Goal: Task Accomplishment & Management: Use online tool/utility

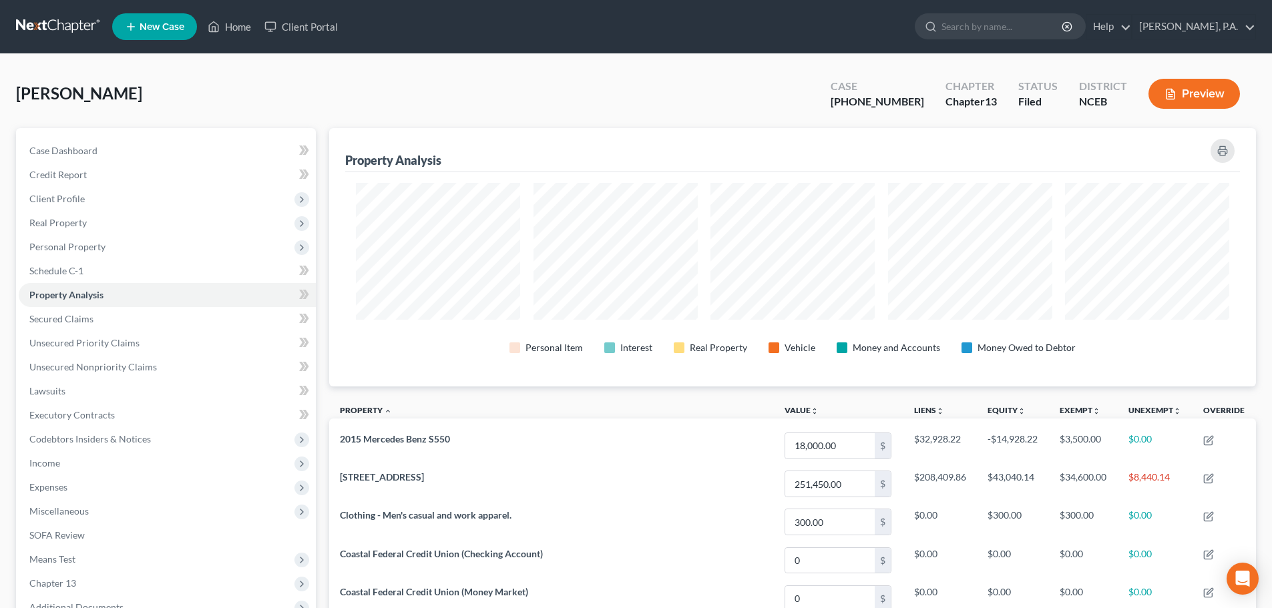
click at [61, 33] on link at bounding box center [58, 27] width 85 height 24
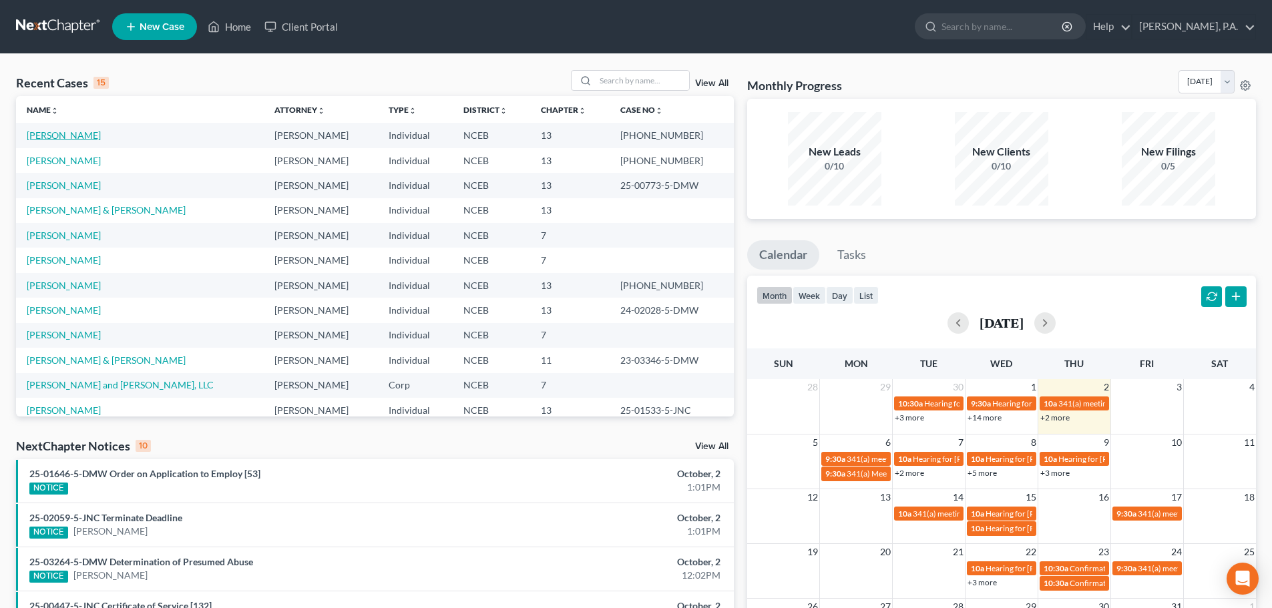
click at [91, 140] on link "[PERSON_NAME]" at bounding box center [64, 135] width 74 height 11
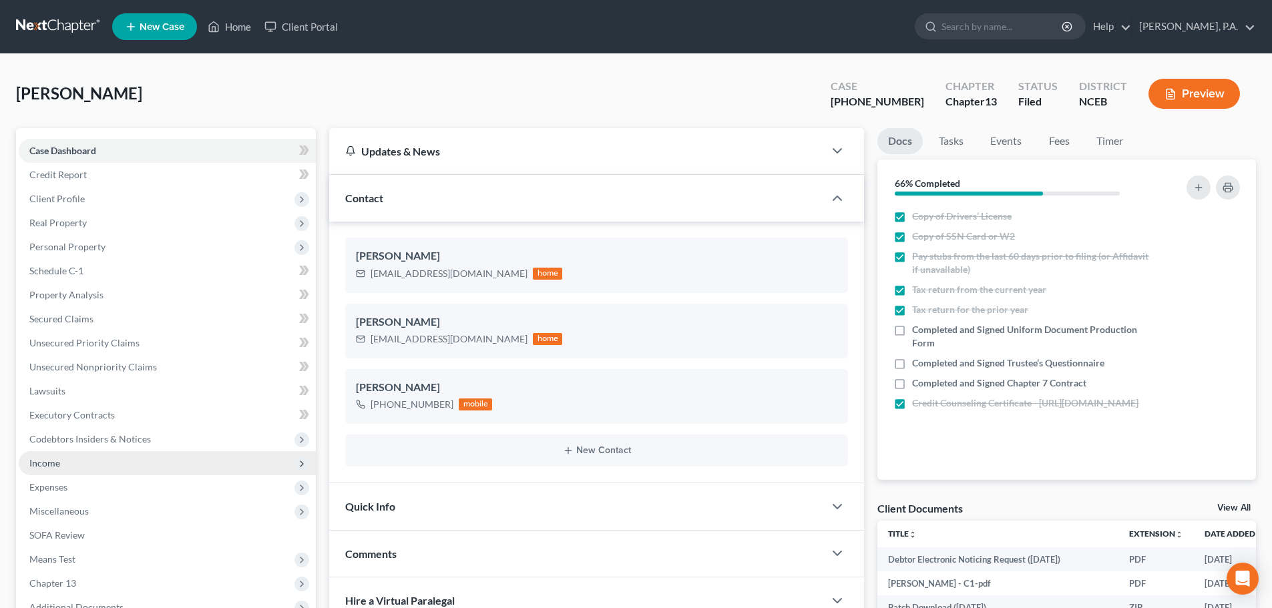
click at [156, 458] on span "Income" at bounding box center [167, 463] width 297 height 24
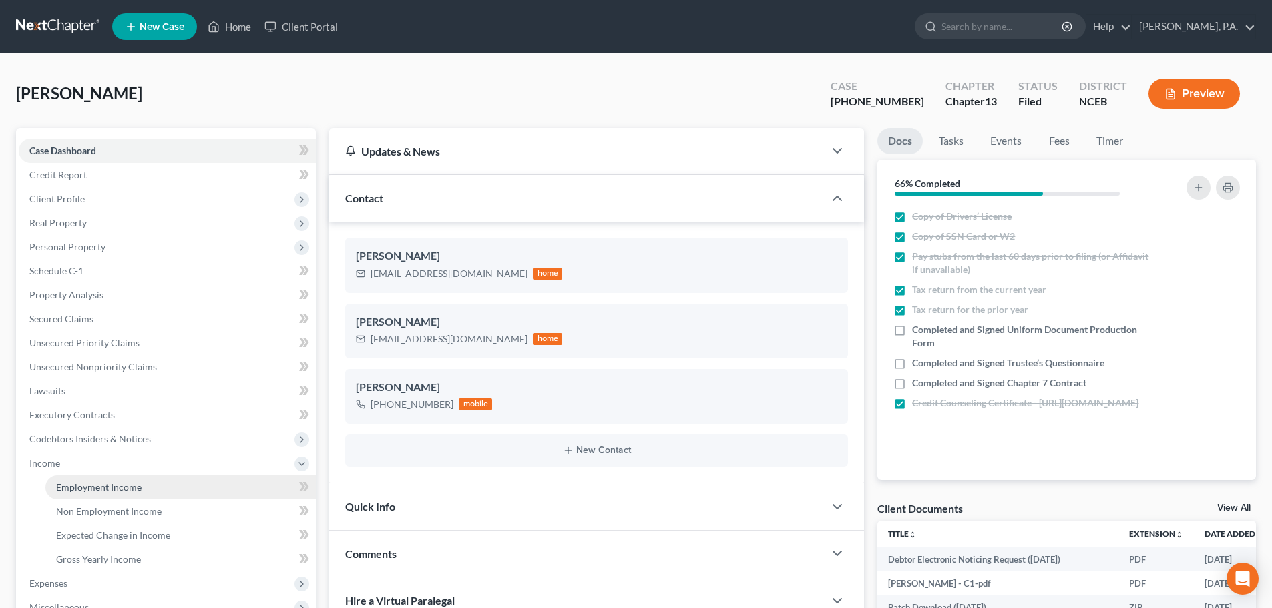
click at [163, 482] on link "Employment Income" at bounding box center [180, 487] width 270 height 24
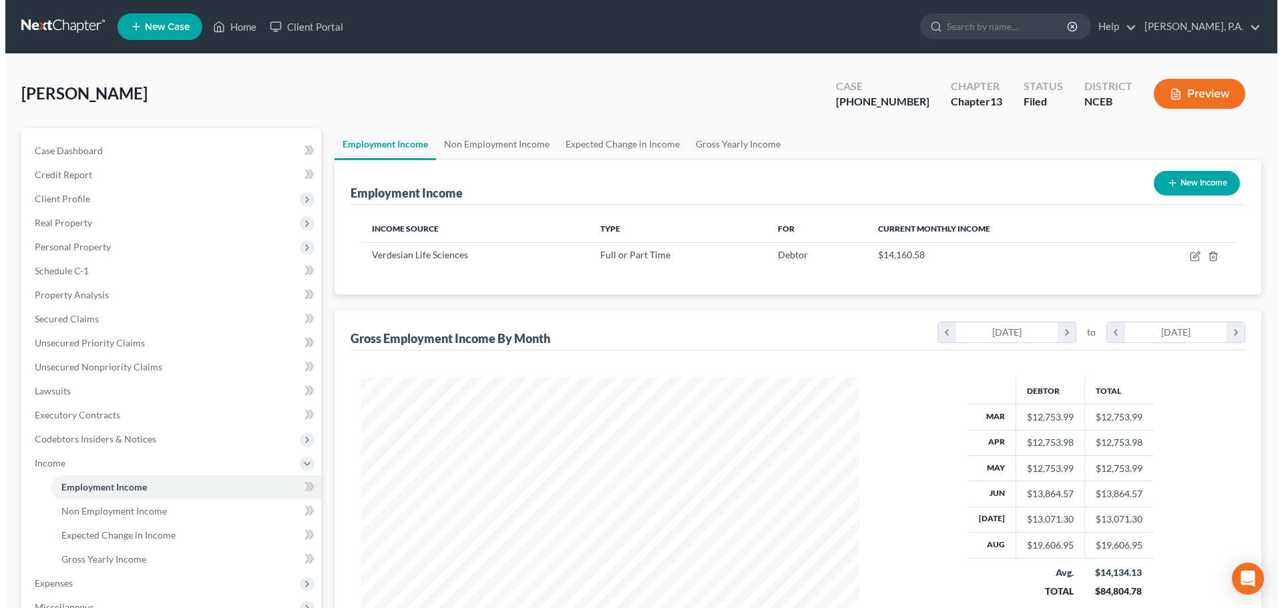
scroll to position [249, 525]
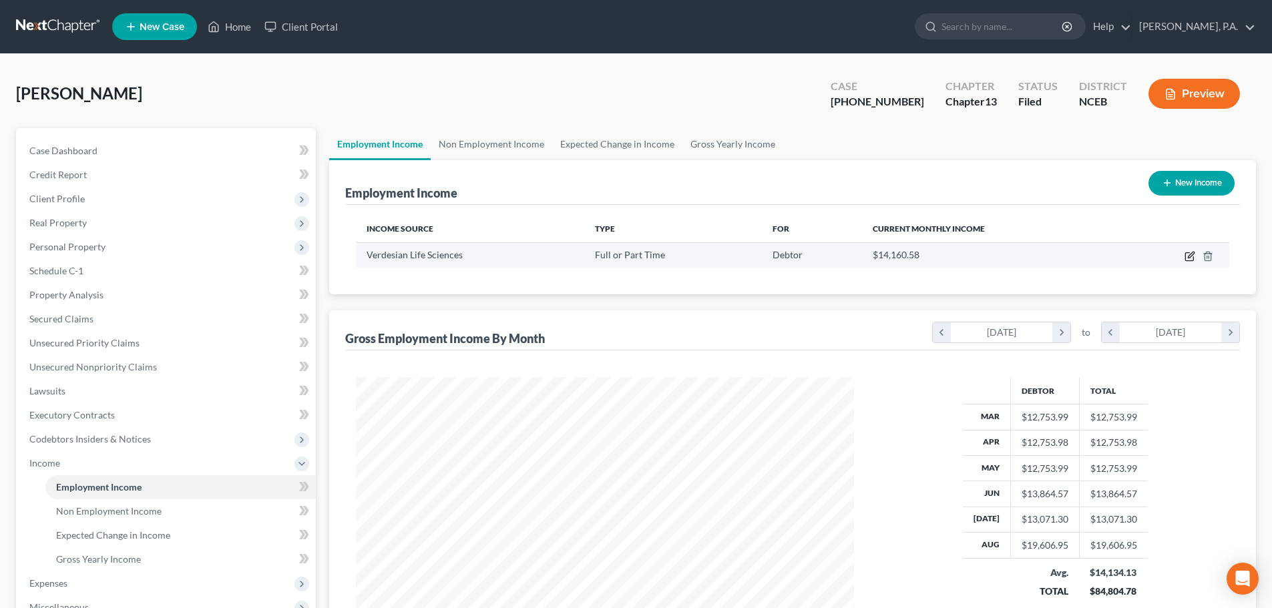
click at [1188, 257] on icon "button" at bounding box center [1190, 256] width 11 height 11
select select "0"
select select "28"
select select "2"
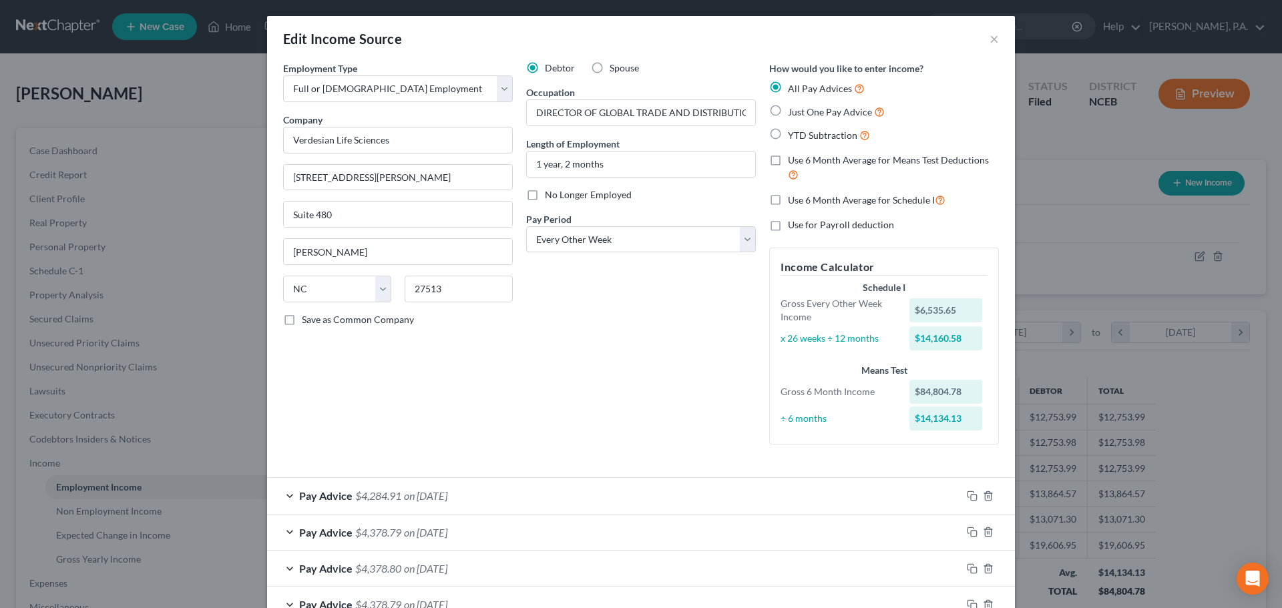
scroll to position [445, 0]
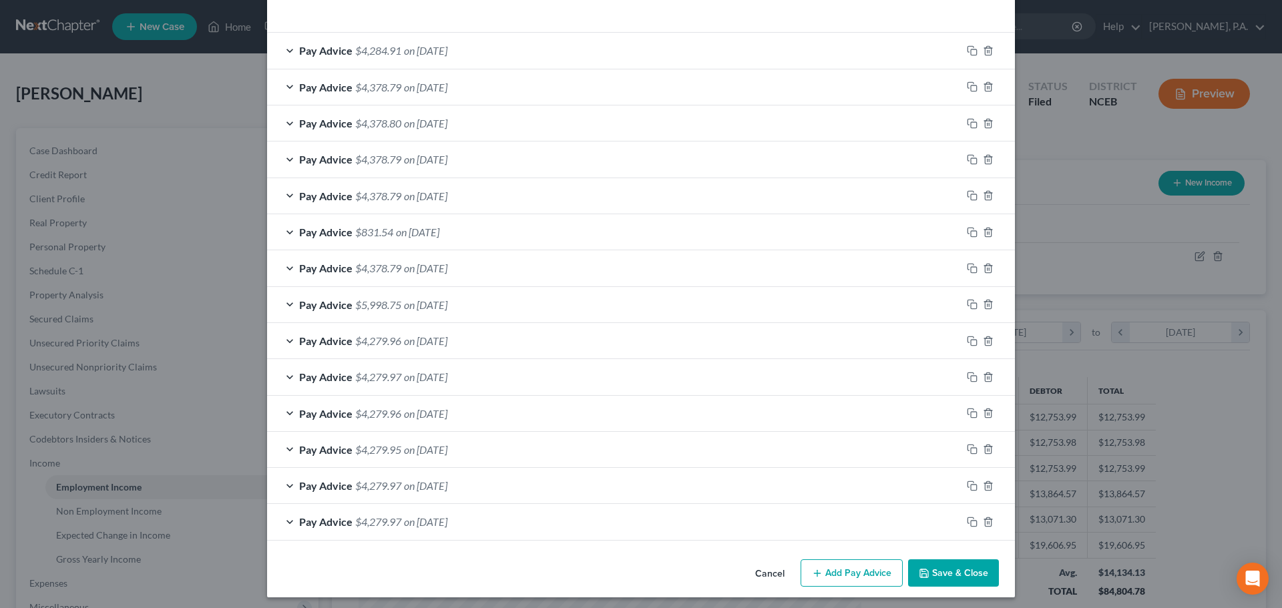
click at [546, 61] on div "Pay Advice $4,284.91 on [DATE]" at bounding box center [614, 50] width 694 height 35
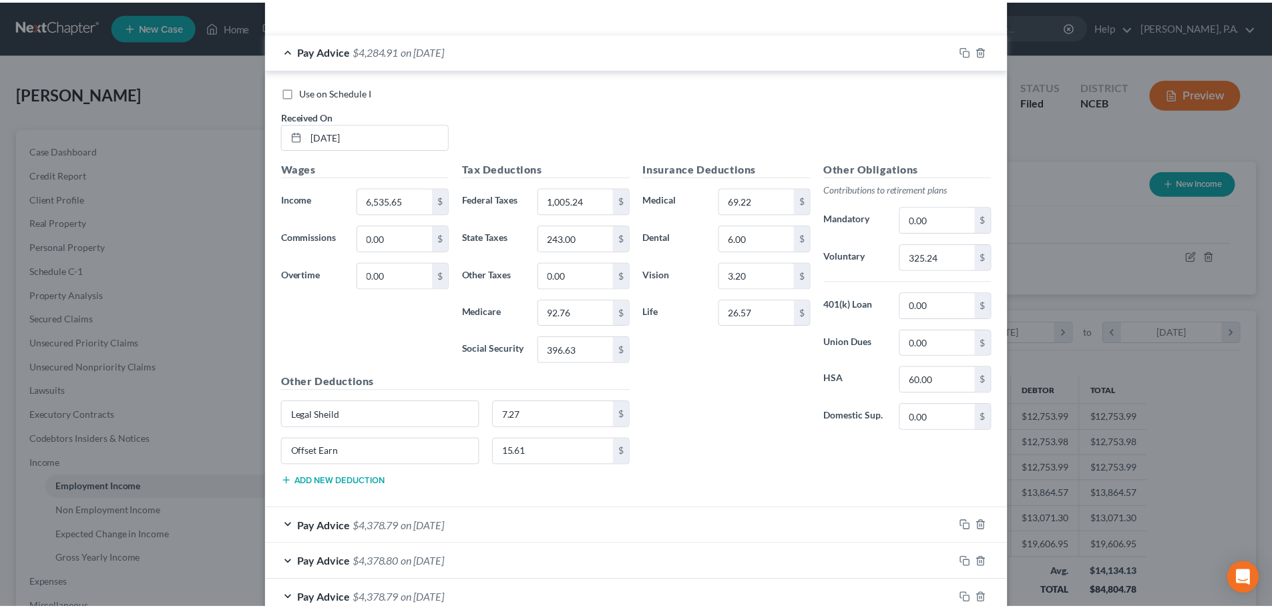
scroll to position [0, 0]
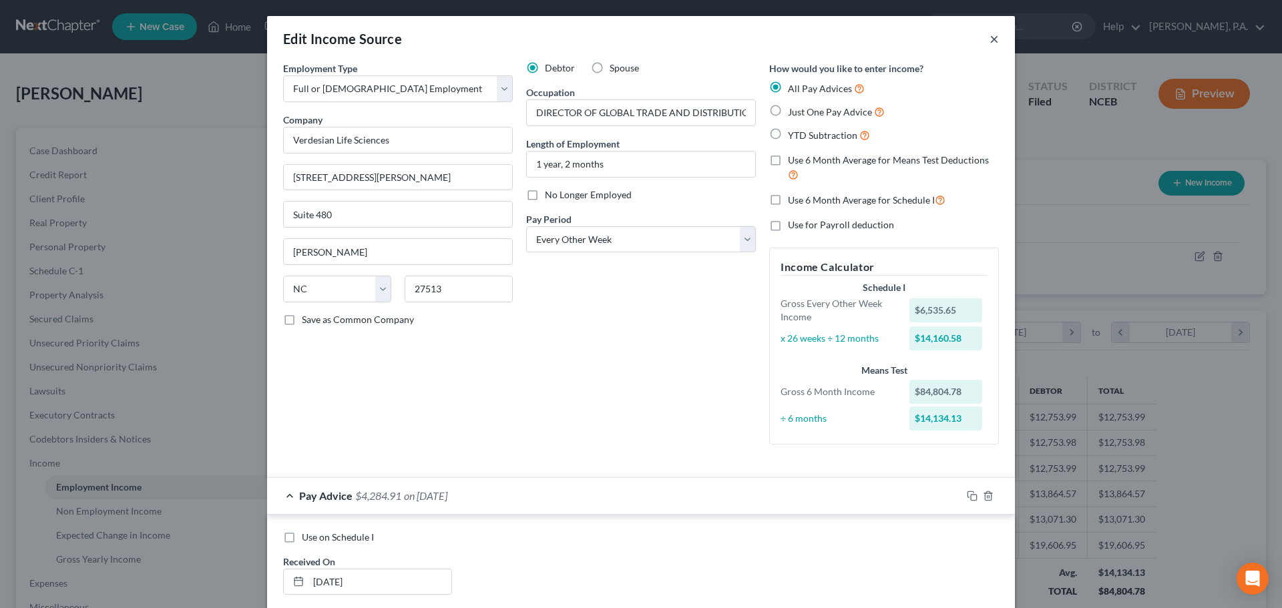
click at [990, 35] on button "×" at bounding box center [994, 39] width 9 height 16
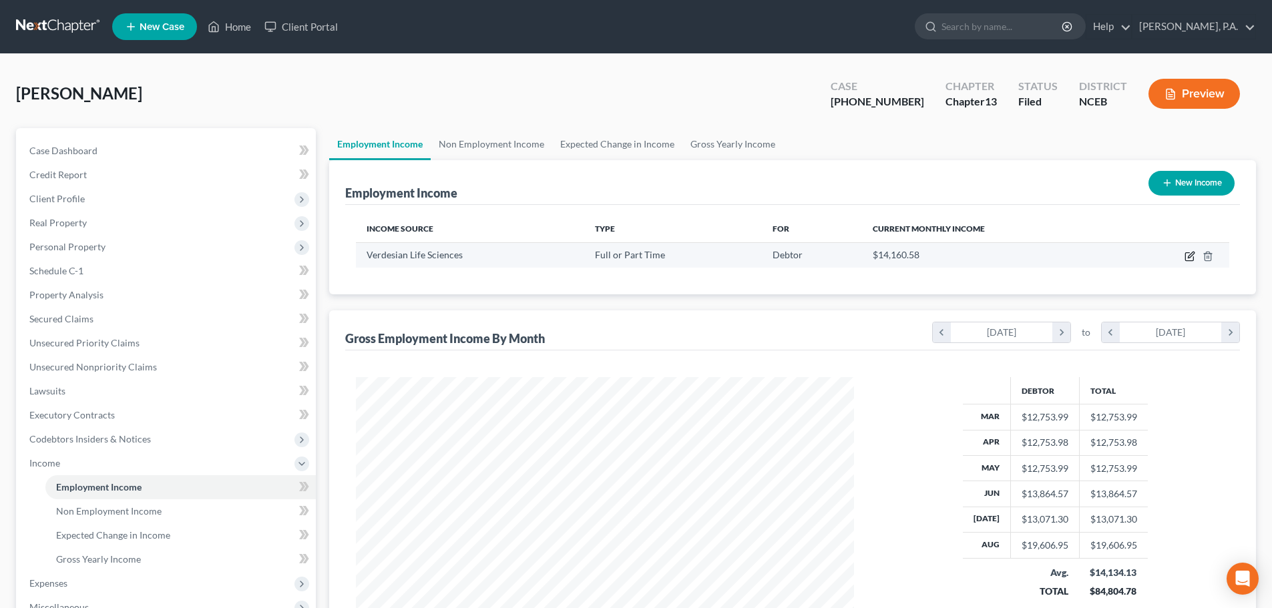
click at [1189, 258] on icon "button" at bounding box center [1191, 255] width 6 height 6
select select "0"
select select "28"
select select "2"
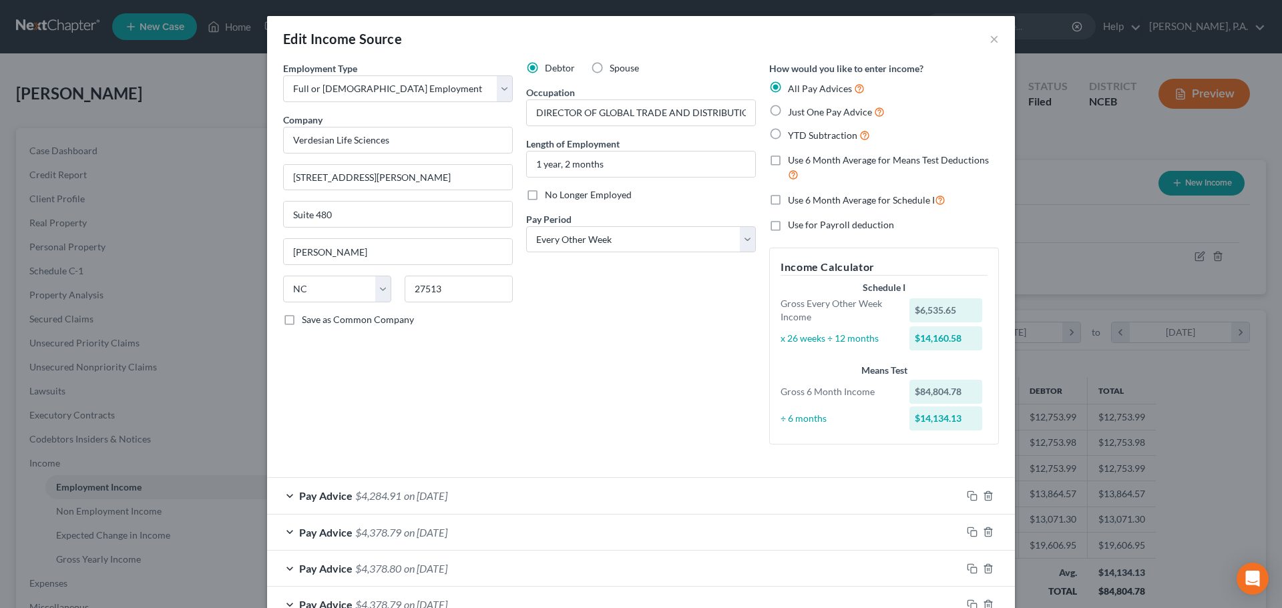
click at [659, 344] on div "Debtor Spouse Occupation DIRECTOR OF GLOBAL TRADE AND DISTRIBUTION Length of Em…" at bounding box center [641, 258] width 243 height 394
click at [612, 502] on div "Pay Advice $4,284.91 on [DATE]" at bounding box center [614, 495] width 694 height 35
click at [992, 33] on button "×" at bounding box center [994, 39] width 9 height 16
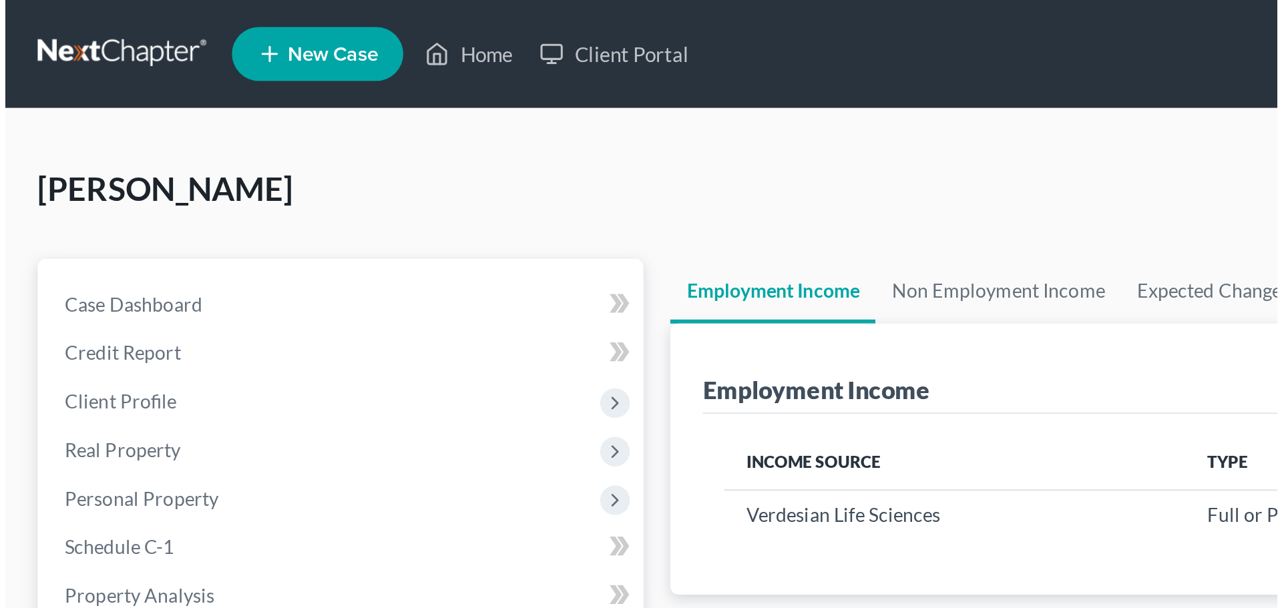
scroll to position [667527, 667251]
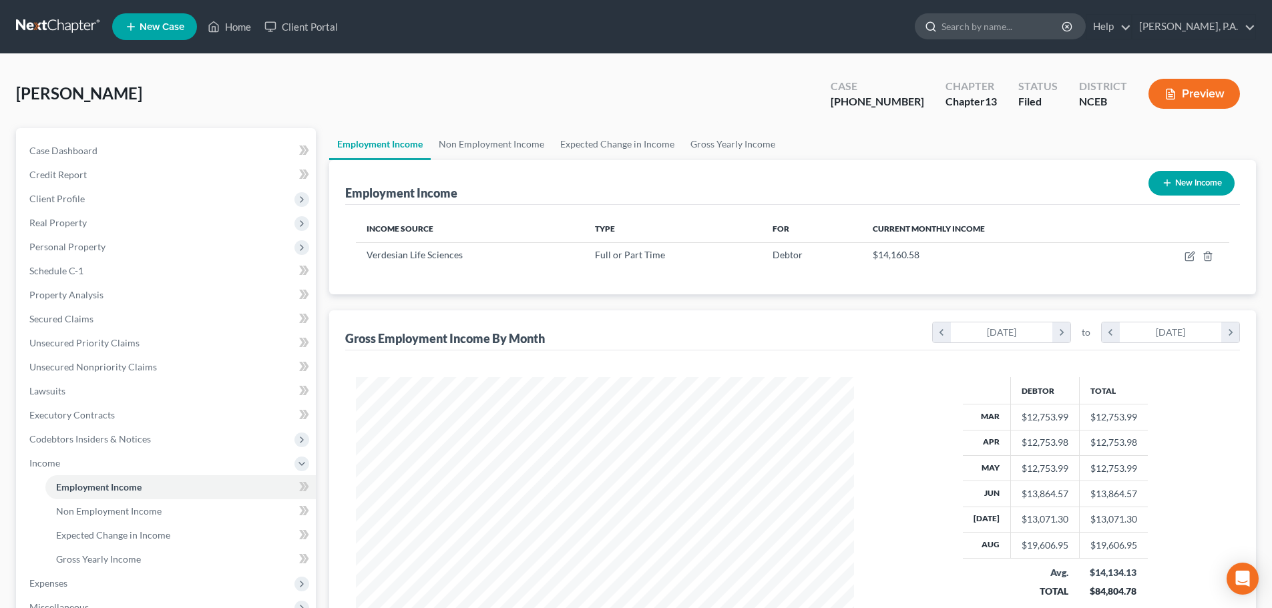
click at [1000, 13] on div at bounding box center [1000, 26] width 171 height 26
click at [998, 29] on input "search" at bounding box center [1003, 26] width 122 height 25
type input "veterans"
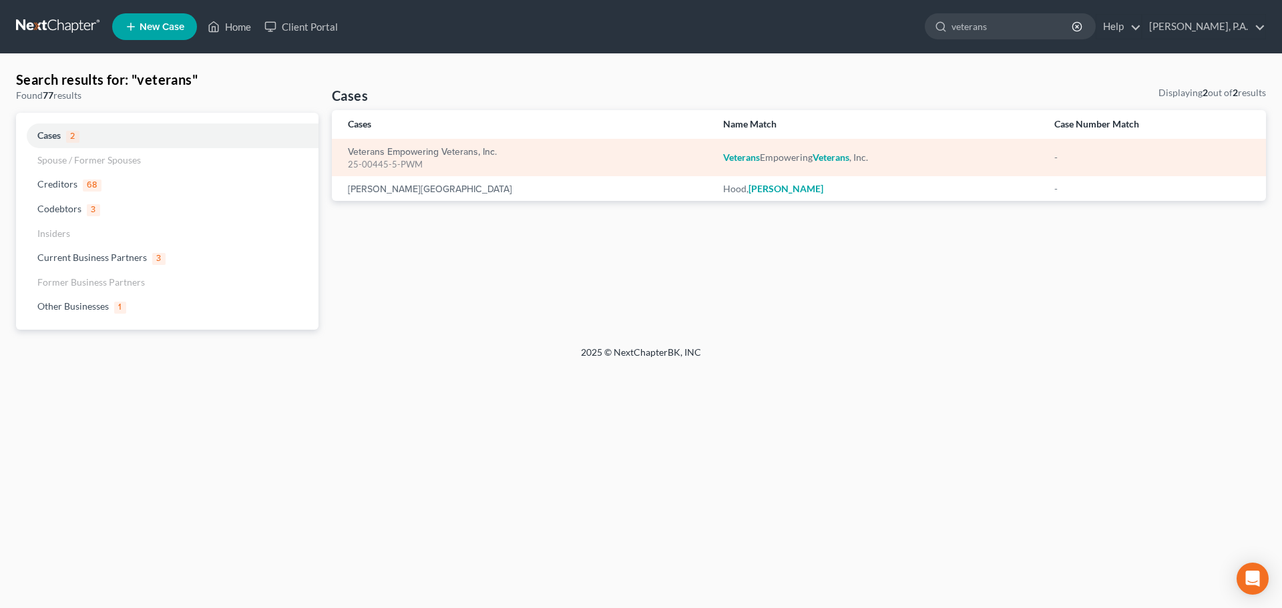
click at [414, 163] on div "25-00445-5-PWM" at bounding box center [525, 164] width 354 height 13
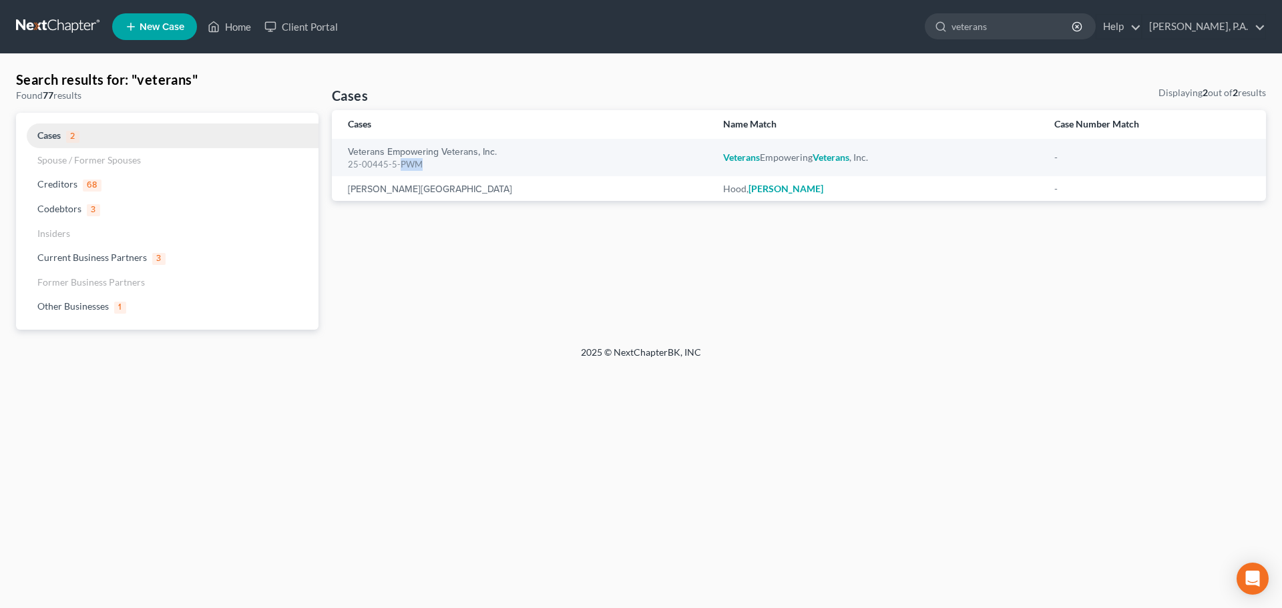
click at [47, 135] on span "Cases" at bounding box center [48, 135] width 23 height 11
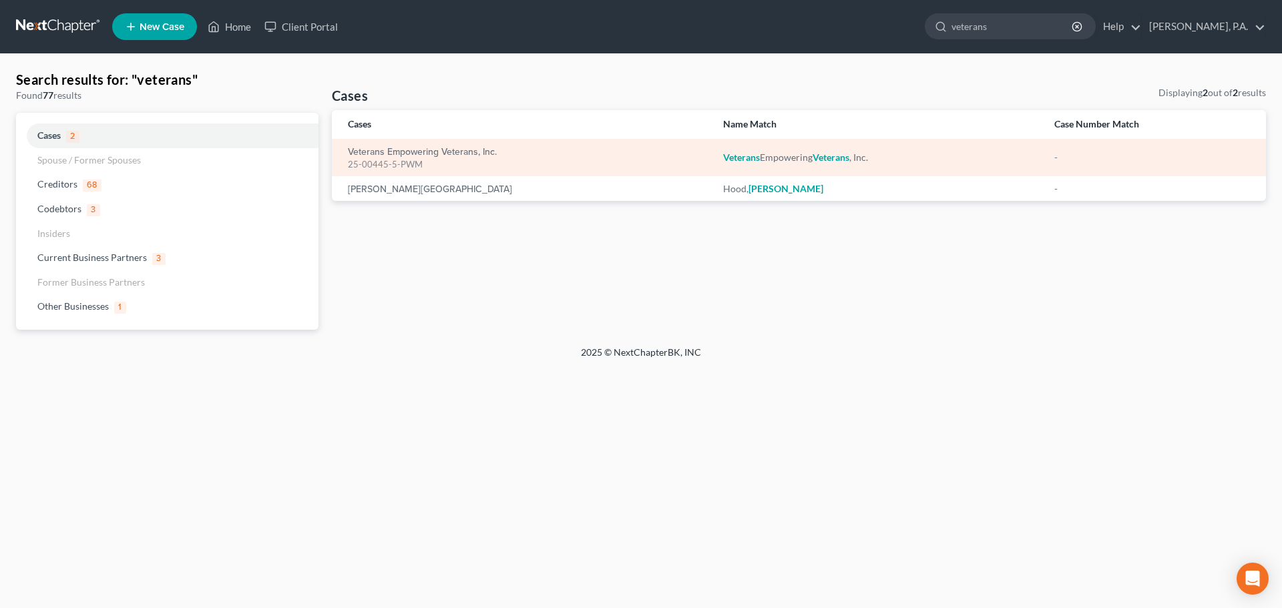
click at [723, 158] on em "Veterans" at bounding box center [741, 157] width 37 height 11
click at [459, 164] on div "25-00445-5-PWM" at bounding box center [525, 164] width 354 height 13
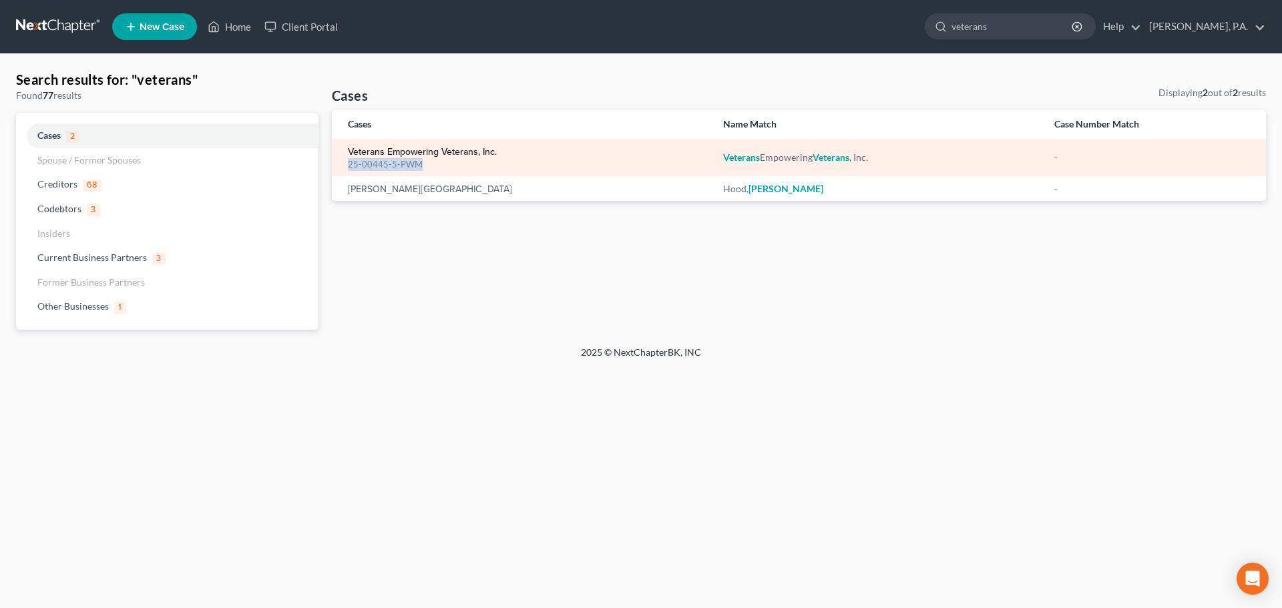
click at [391, 152] on link "Veterans Empowering Veterans, Inc." at bounding box center [422, 152] width 149 height 9
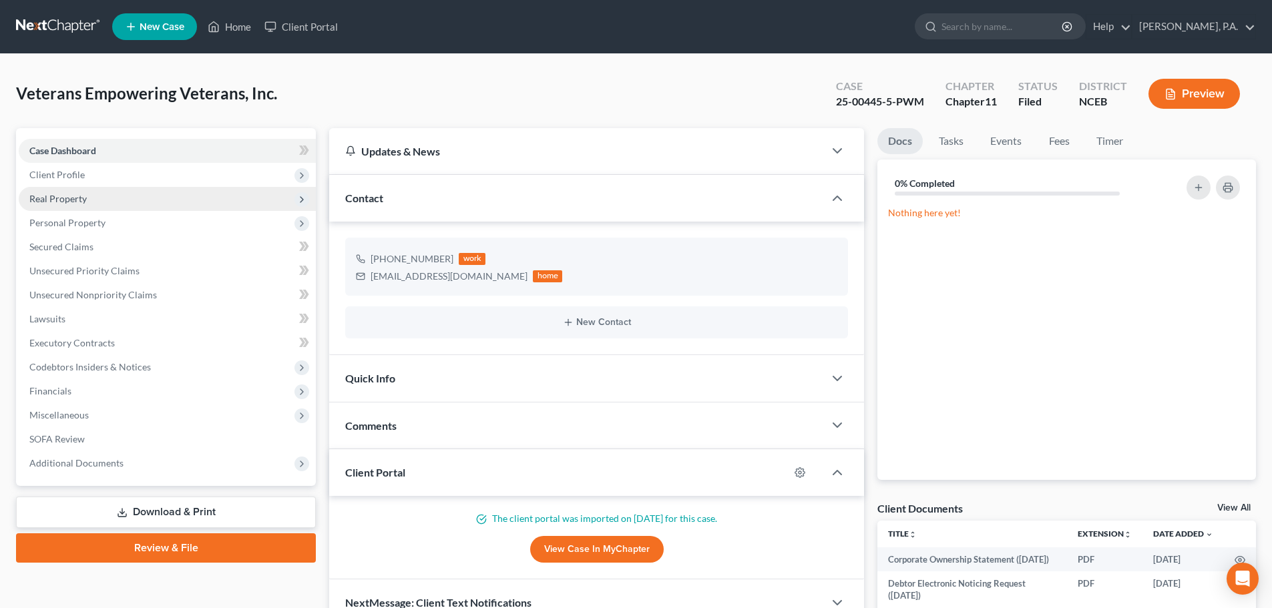
click at [85, 201] on span "Real Property" at bounding box center [57, 198] width 57 height 11
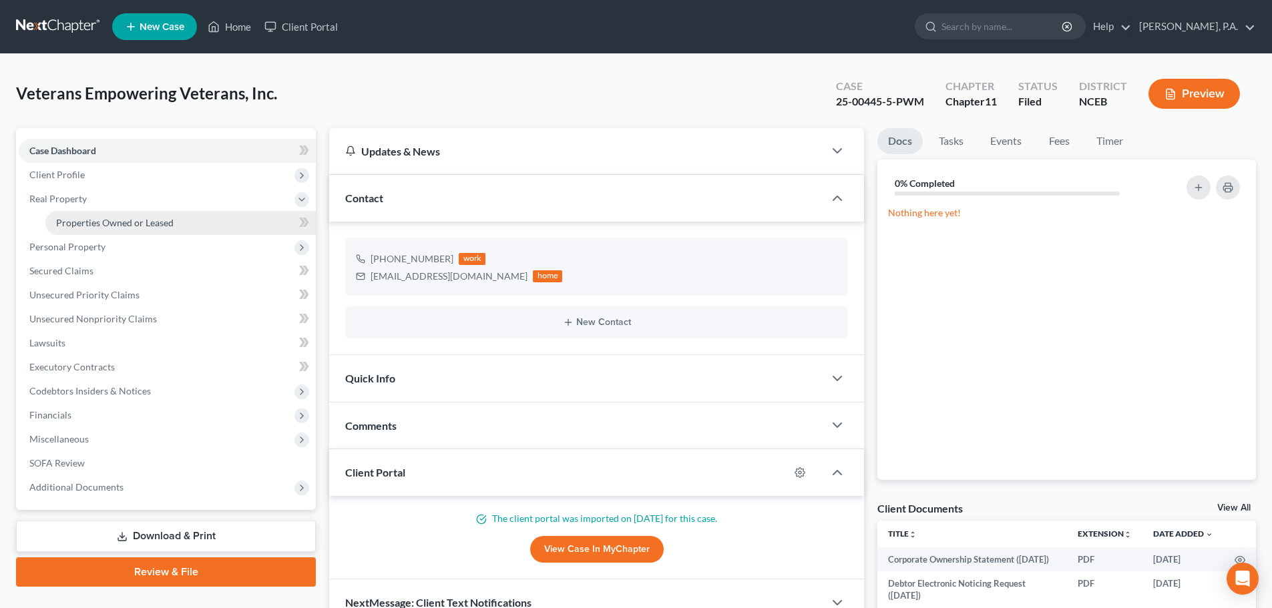
click at [108, 219] on span "Properties Owned or Leased" at bounding box center [115, 222] width 118 height 11
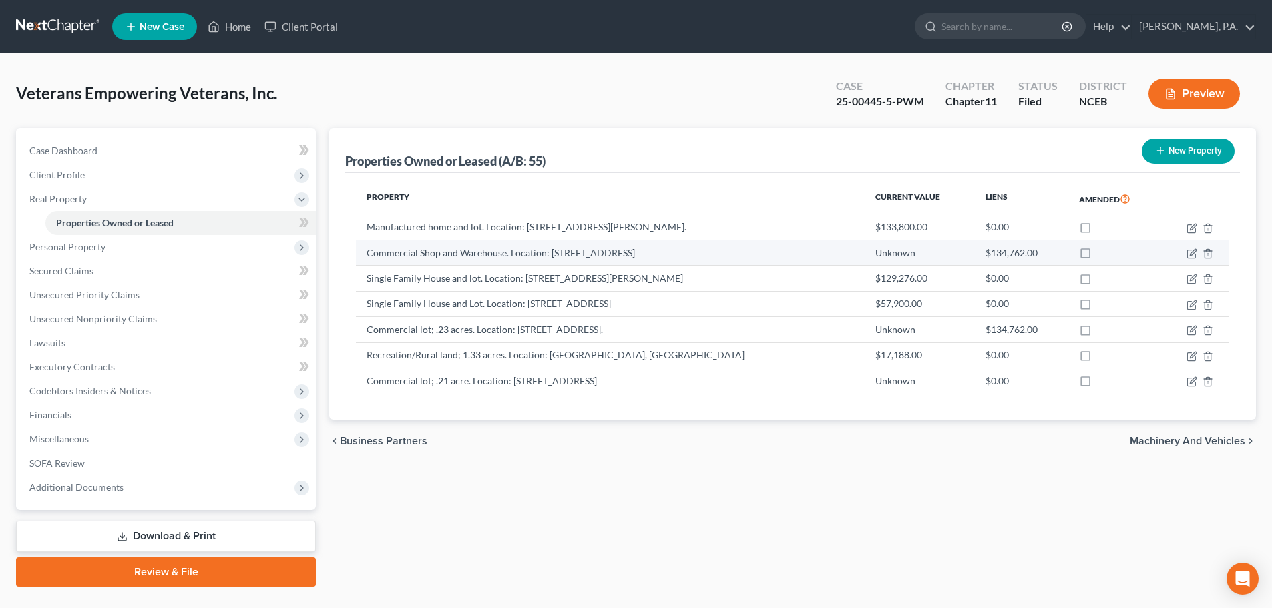
click at [547, 252] on td "Commercial Shop and Warehouse. Location: 325 B St., Fayetteville, NC" at bounding box center [610, 252] width 509 height 25
drag, startPoint x: 547, startPoint y: 252, endPoint x: 657, endPoint y: 246, distance: 110.3
click at [657, 246] on td "Commercial Shop and Warehouse. Location: 325 B St., Fayetteville, NC" at bounding box center [610, 252] width 509 height 25
